Goal: Information Seeking & Learning: Understand process/instructions

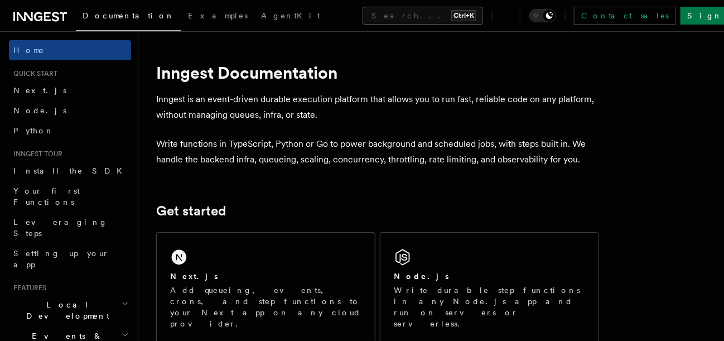
click at [363, 22] on button "Search... Ctrl+K" at bounding box center [423, 16] width 121 height 18
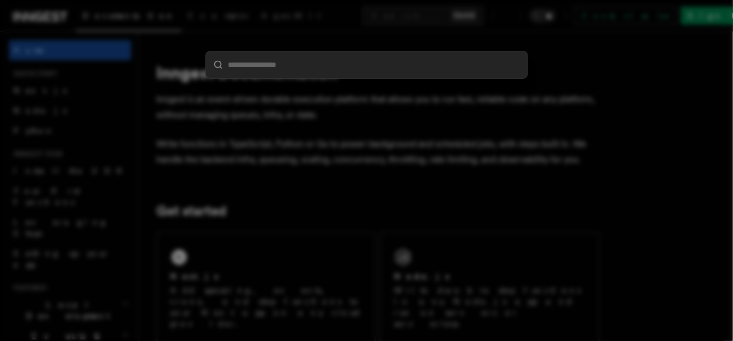
click at [327, 182] on div at bounding box center [366, 170] width 733 height 341
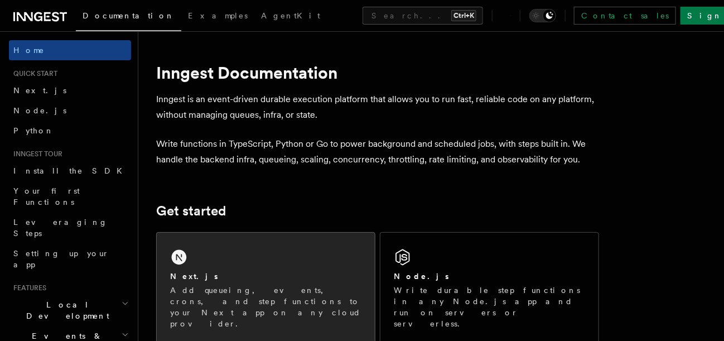
click at [272, 245] on div "Next.js Add queueing, events, crons, and step functions to your Next app on any…" at bounding box center [266, 288] width 218 height 110
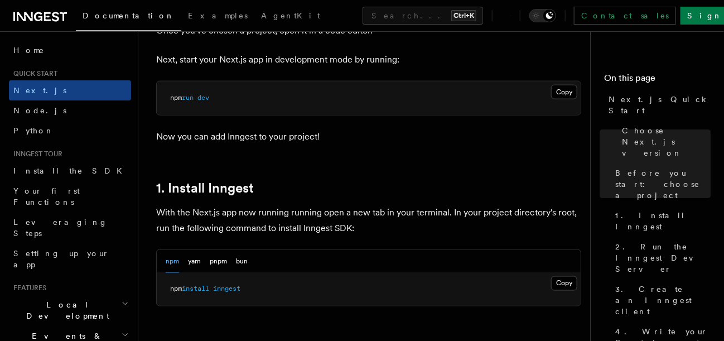
scroll to position [558, 0]
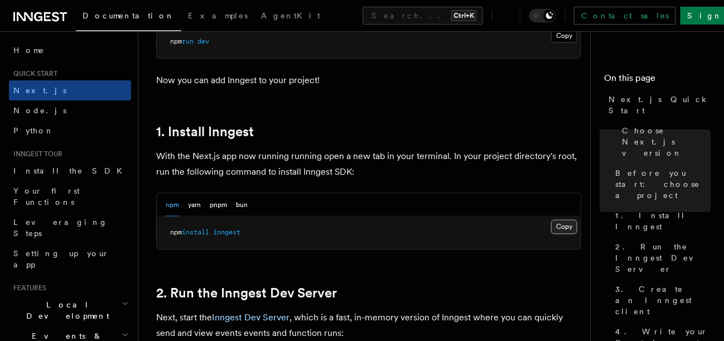
click at [560, 220] on button "Copy Copied" at bounding box center [564, 227] width 26 height 15
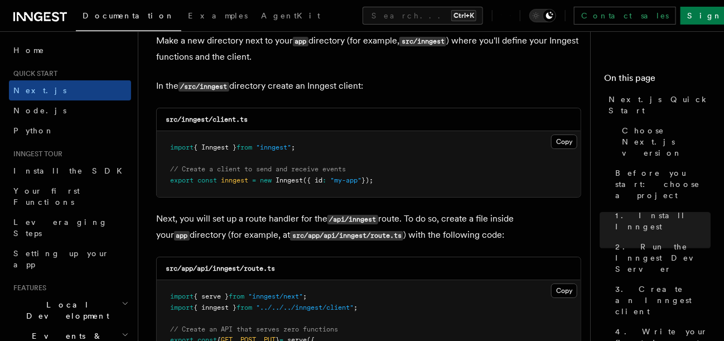
scroll to position [1336, 0]
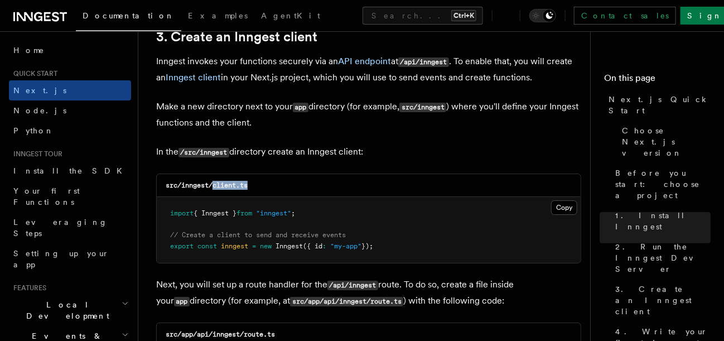
drag, startPoint x: 212, startPoint y: 169, endPoint x: 296, endPoint y: 174, distance: 84.4
click at [296, 174] on div "src/inngest/client.ts" at bounding box center [369, 185] width 424 height 23
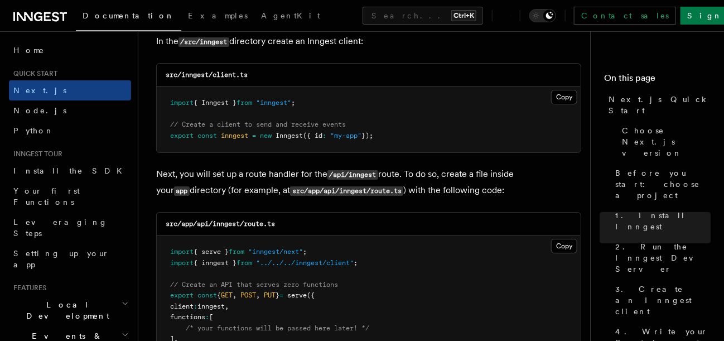
scroll to position [1447, 0]
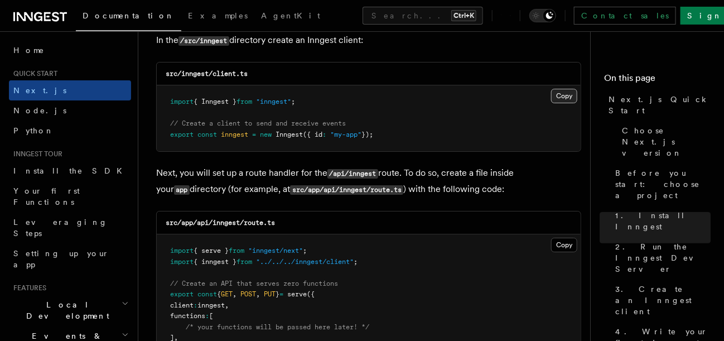
click at [568, 89] on button "Copy Copied" at bounding box center [564, 96] width 26 height 15
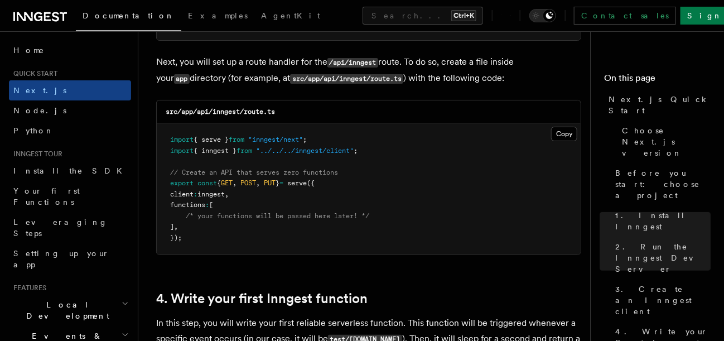
scroll to position [1559, 0]
click at [564, 126] on button "Copy Copied" at bounding box center [564, 133] width 26 height 15
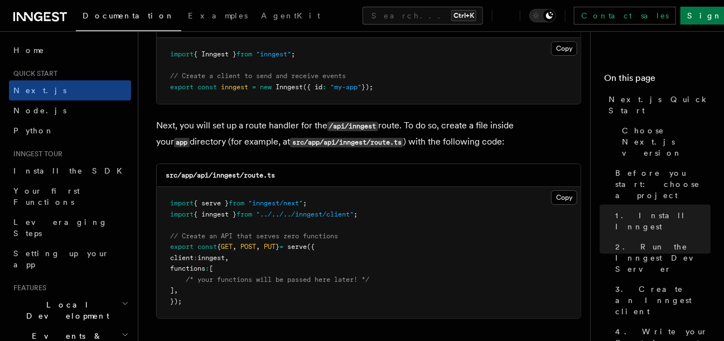
scroll to position [1503, 0]
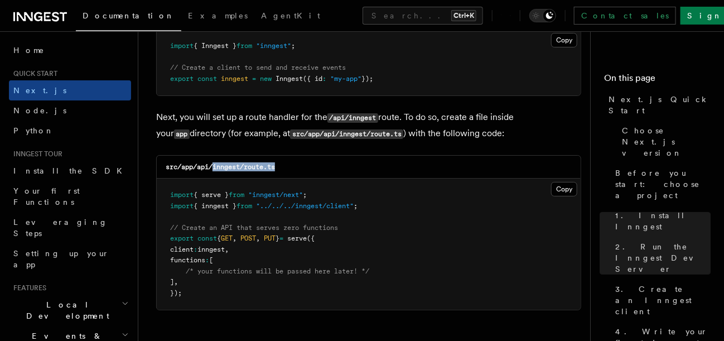
drag, startPoint x: 214, startPoint y: 152, endPoint x: 294, endPoint y: 154, distance: 79.8
click at [294, 156] on div "src/app/api/inngest/route.ts" at bounding box center [369, 167] width 424 height 23
copy code "inngest/route.ts"
click at [573, 182] on button "Copy Copied" at bounding box center [564, 189] width 26 height 15
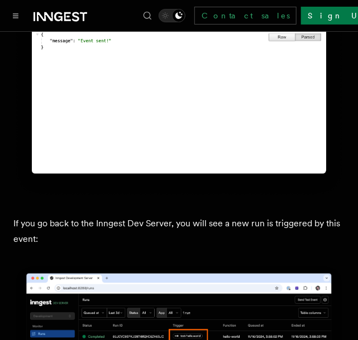
scroll to position [6190, 0]
